Goal: Navigation & Orientation: Understand site structure

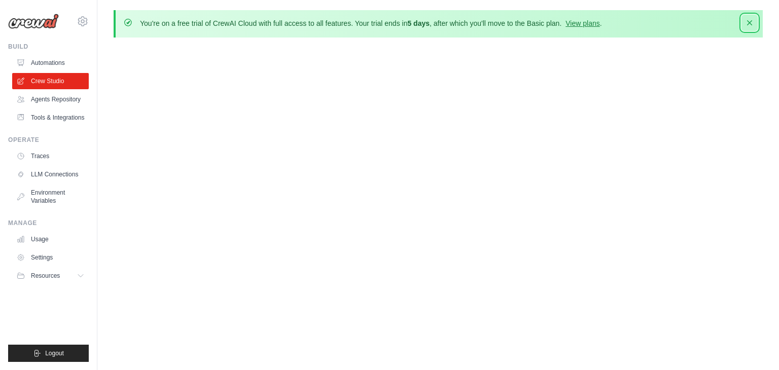
click at [752, 24] on icon "button" at bounding box center [749, 22] width 5 height 5
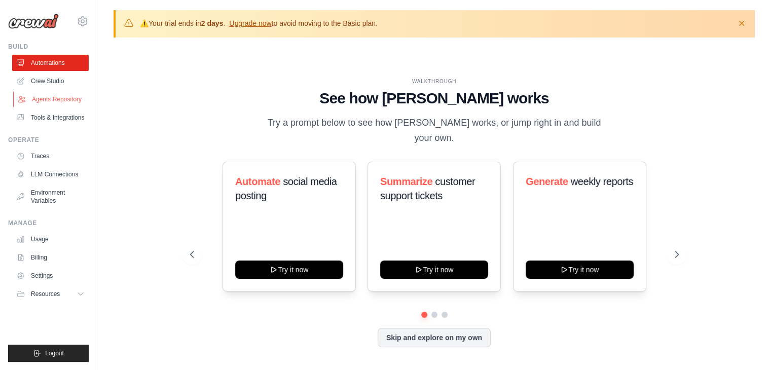
click at [53, 97] on link "Agents Repository" at bounding box center [51, 99] width 77 height 16
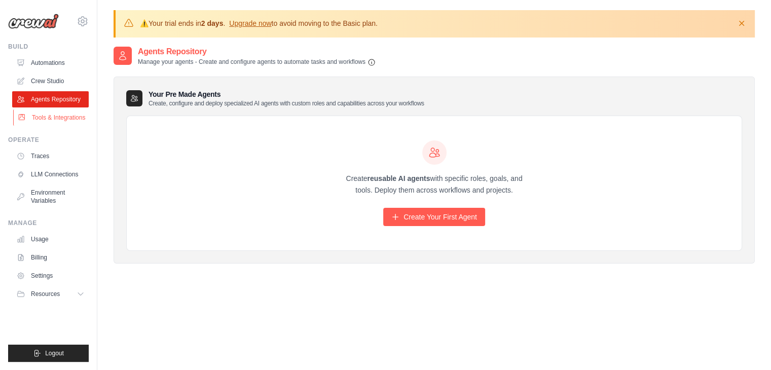
click at [59, 118] on link "Tools & Integrations" at bounding box center [51, 118] width 77 height 16
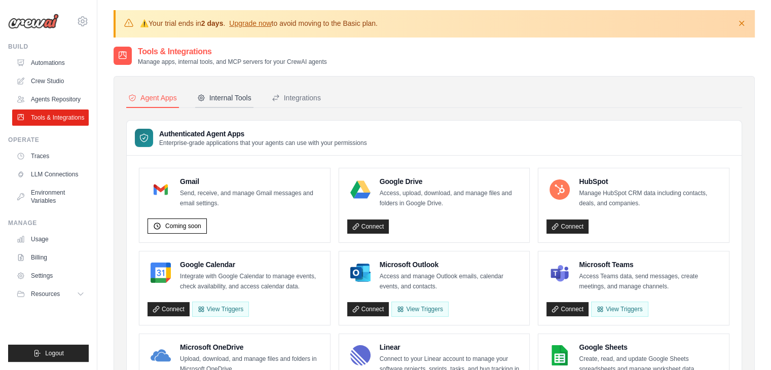
click at [226, 98] on div "Internal Tools" at bounding box center [224, 98] width 54 height 10
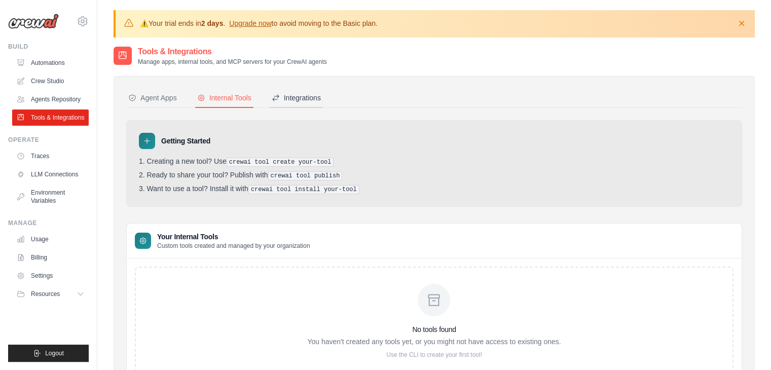
click at [288, 95] on div "Integrations" at bounding box center [296, 98] width 49 height 10
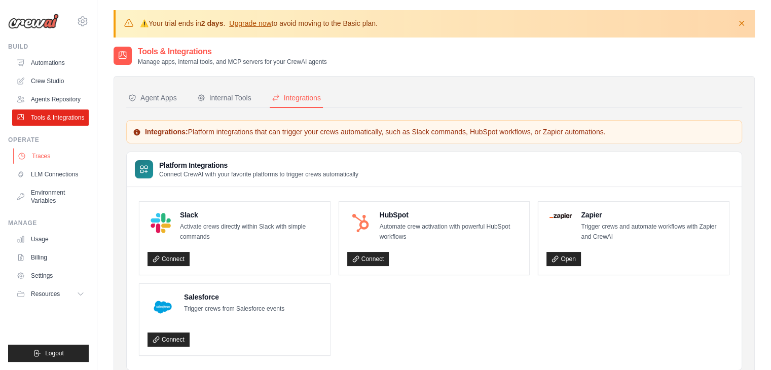
click at [34, 155] on link "Traces" at bounding box center [51, 156] width 77 height 16
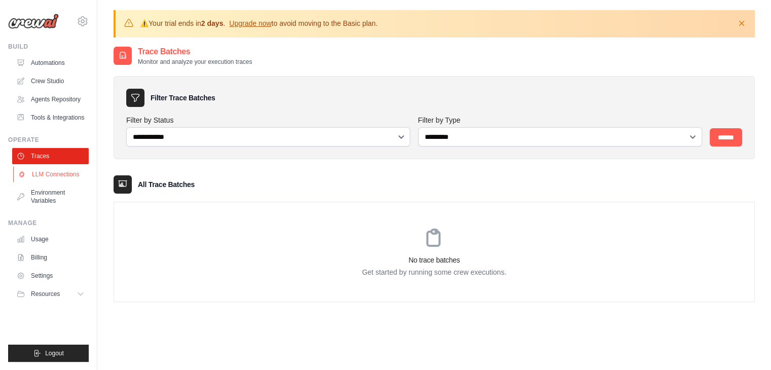
click at [49, 178] on link "LLM Connections" at bounding box center [51, 174] width 77 height 16
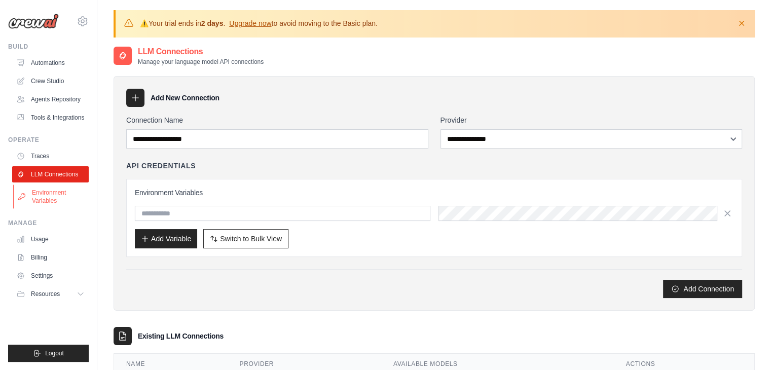
click at [55, 198] on link "Environment Variables" at bounding box center [51, 197] width 77 height 24
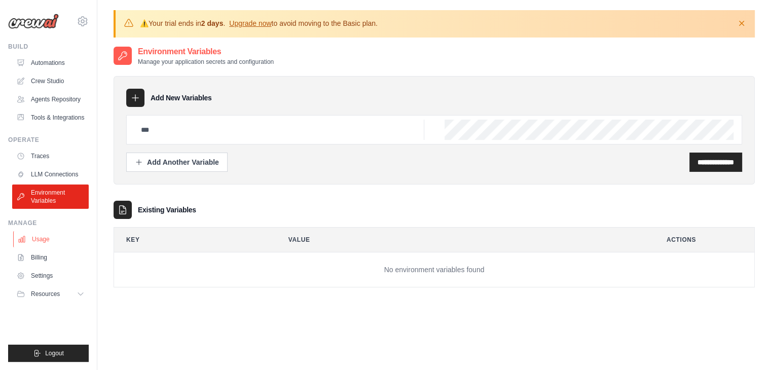
click at [41, 245] on link "Usage" at bounding box center [51, 239] width 77 height 16
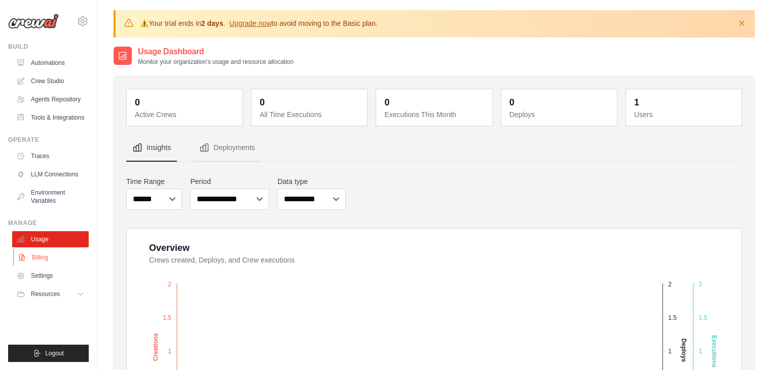
click at [41, 257] on link "Billing" at bounding box center [51, 257] width 77 height 16
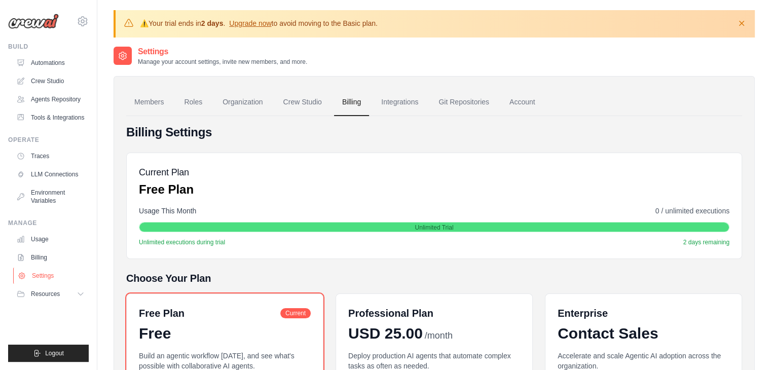
click at [39, 280] on link "Settings" at bounding box center [51, 276] width 77 height 16
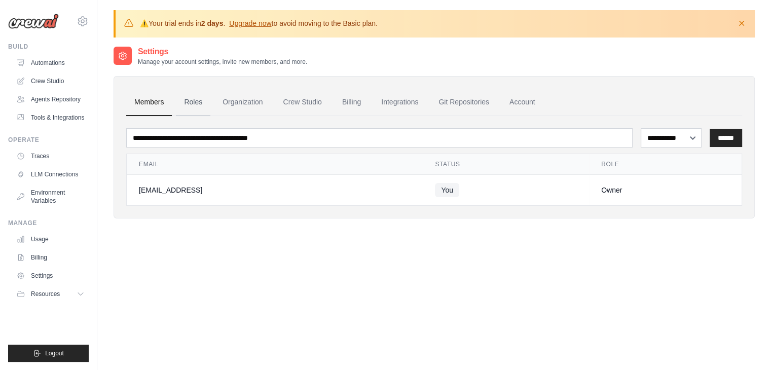
click at [194, 98] on link "Roles" at bounding box center [193, 102] width 34 height 27
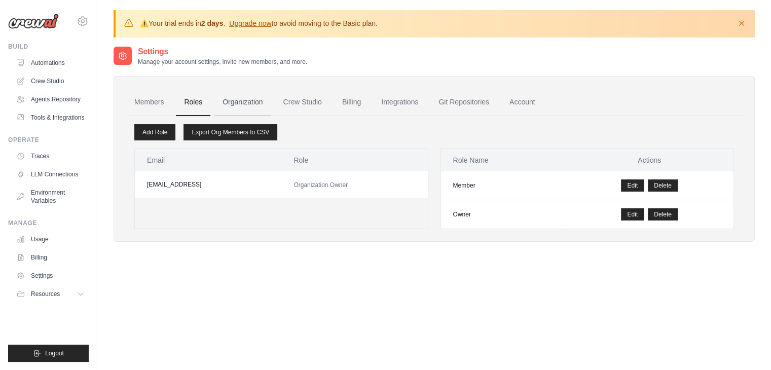
click at [249, 100] on link "Organization" at bounding box center [242, 102] width 56 height 27
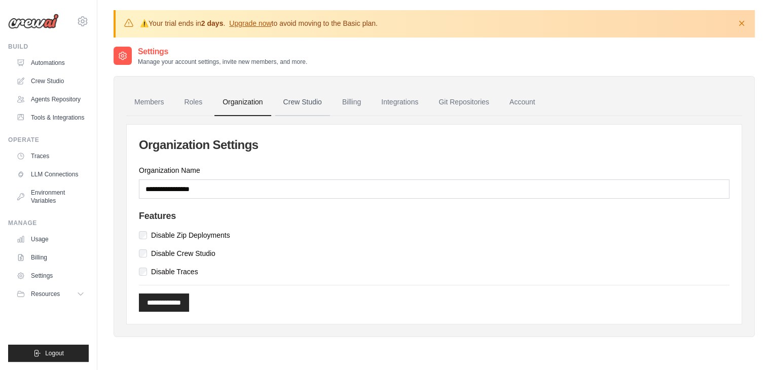
click at [303, 102] on link "Crew Studio" at bounding box center [302, 102] width 55 height 27
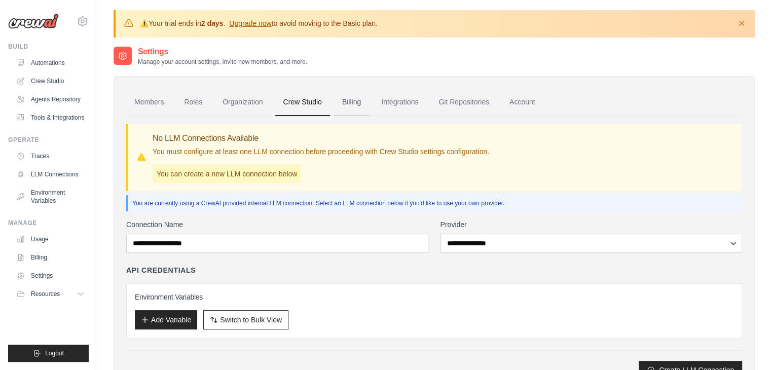
click at [357, 100] on link "Billing" at bounding box center [351, 102] width 35 height 27
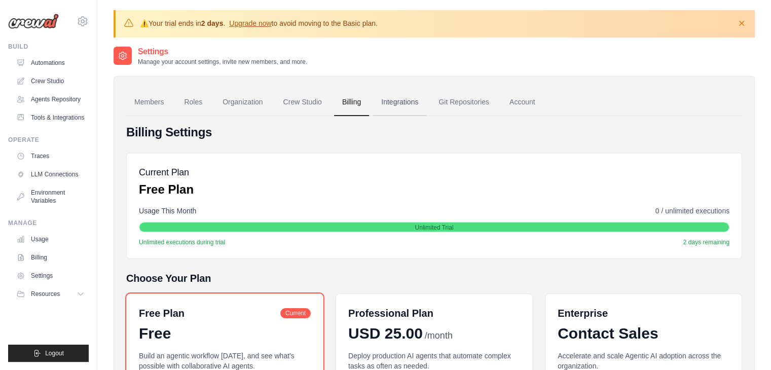
click at [402, 101] on link "Integrations" at bounding box center [399, 102] width 53 height 27
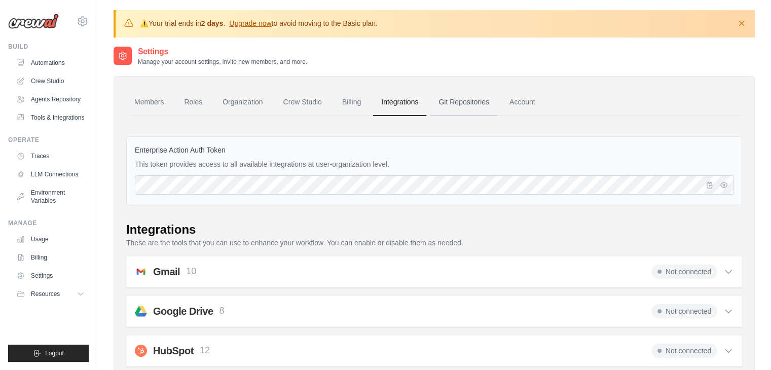
click at [468, 101] on link "Git Repositories" at bounding box center [464, 102] width 67 height 27
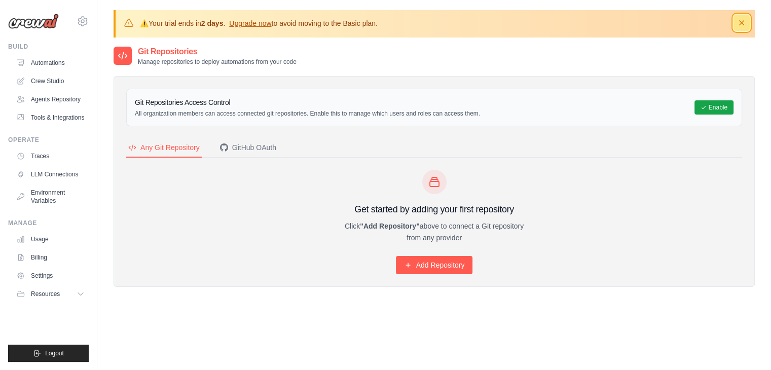
click at [743, 22] on icon "button" at bounding box center [742, 23] width 10 height 10
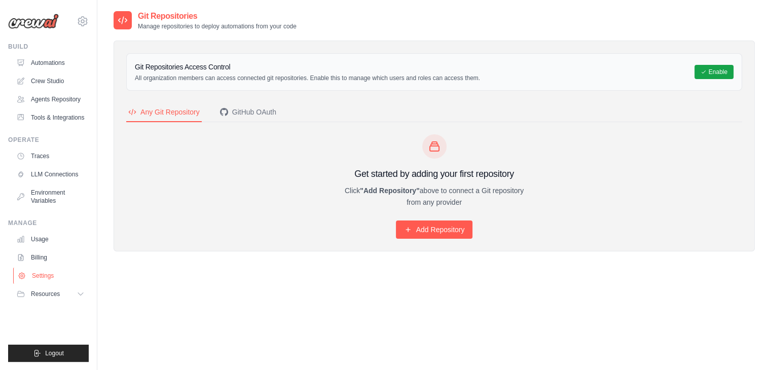
click at [43, 275] on link "Settings" at bounding box center [51, 276] width 77 height 16
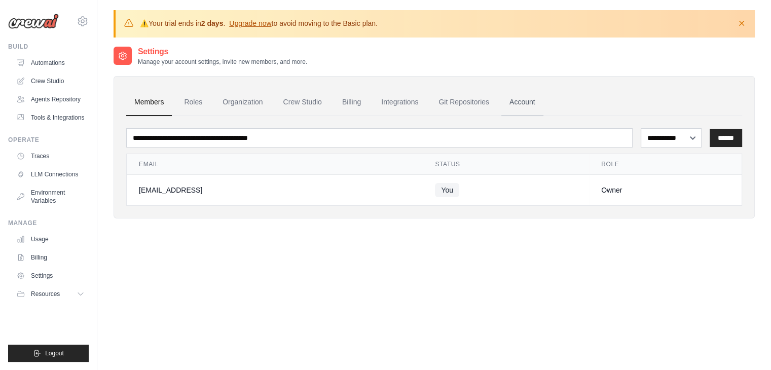
click at [527, 101] on link "Account" at bounding box center [522, 102] width 42 height 27
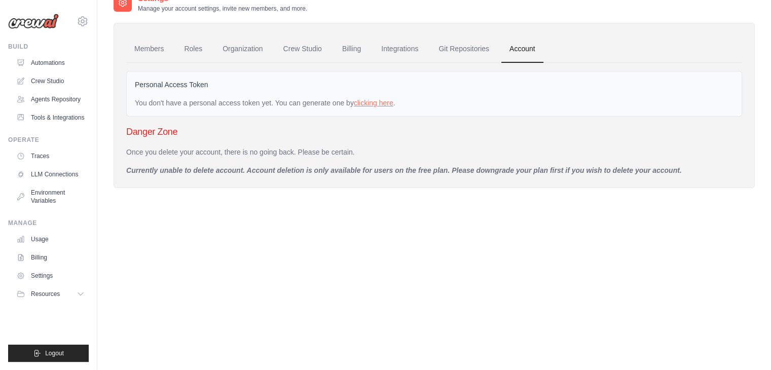
scroll to position [55, 0]
click at [81, 291] on icon at bounding box center [82, 294] width 8 height 8
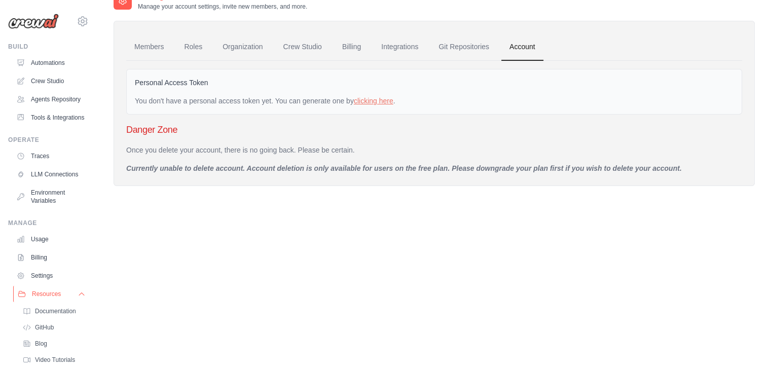
scroll to position [57, 0]
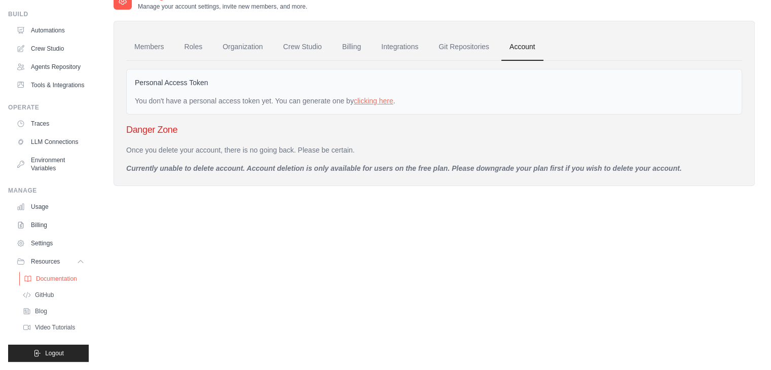
click at [53, 282] on span "Documentation" at bounding box center [56, 279] width 41 height 8
